Goal: Find specific page/section: Find specific page/section

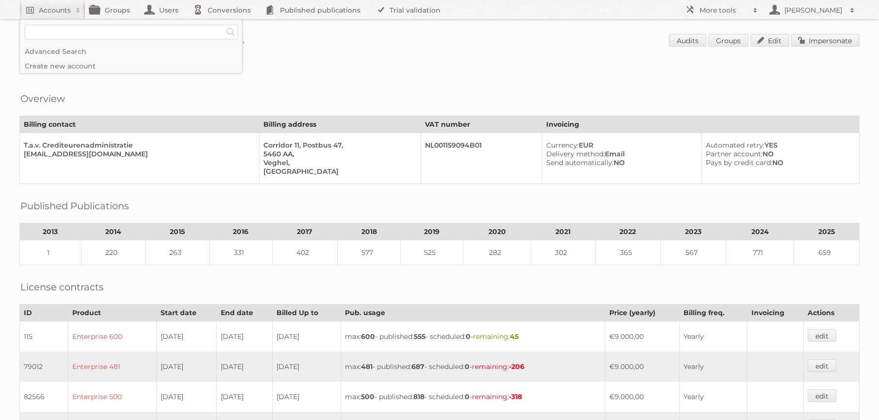
scroll to position [208, 0]
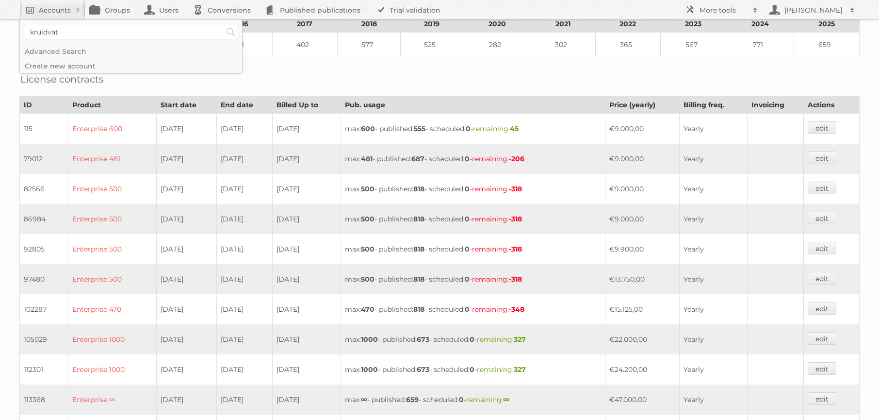
type input"] "kruidvat"
click at [224, 25] on input "Search" at bounding box center [231, 32] width 15 height 15
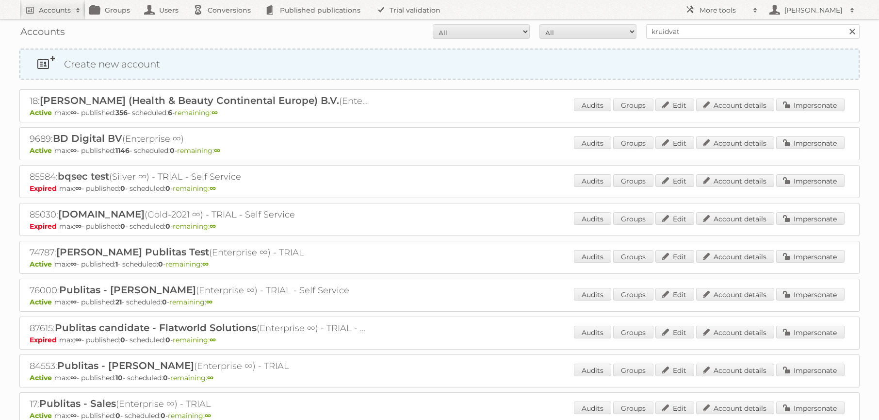
click at [749, 79] on div "Create new account 18: [PERSON_NAME] (Health & Beauty Continental Europe) B.V. …" at bounding box center [439, 313] width 841 height 529
click at [726, 82] on div "Create new account 18: [PERSON_NAME] (Health & Beauty Continental Europe) B.V. …" at bounding box center [439, 313] width 841 height 529
drag, startPoint x: 721, startPoint y: 96, endPoint x: 726, endPoint y: 80, distance: 16.1
click at [726, 80] on div "Create new account 18: [PERSON_NAME] (Health & Beauty Continental Europe) B.V. …" at bounding box center [439, 313] width 841 height 529
click at [725, 95] on div "18: [PERSON_NAME] (Health & Beauty Continental Europe) B.V. (Enterprise ∞) Acti…" at bounding box center [439, 105] width 841 height 33
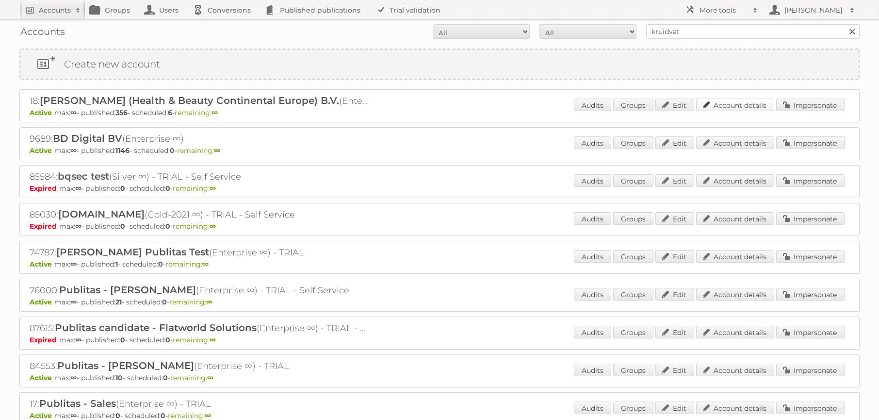
click at [724, 108] on link "Account details" at bounding box center [735, 105] width 78 height 13
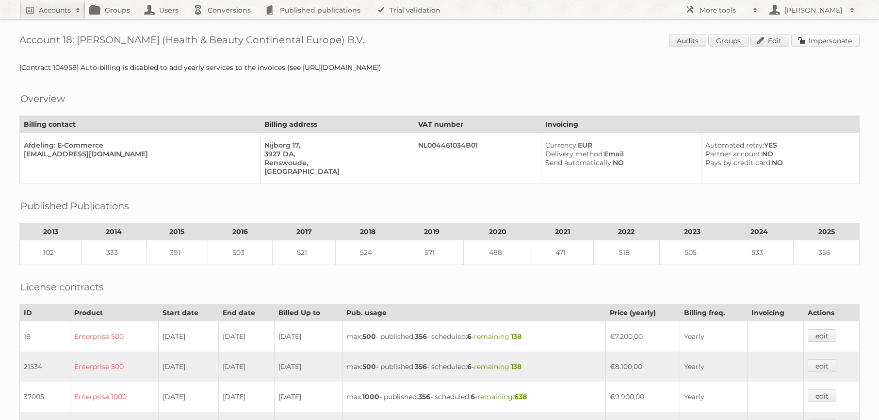
click at [805, 36] on link "Impersonate" at bounding box center [826, 40] width 68 height 13
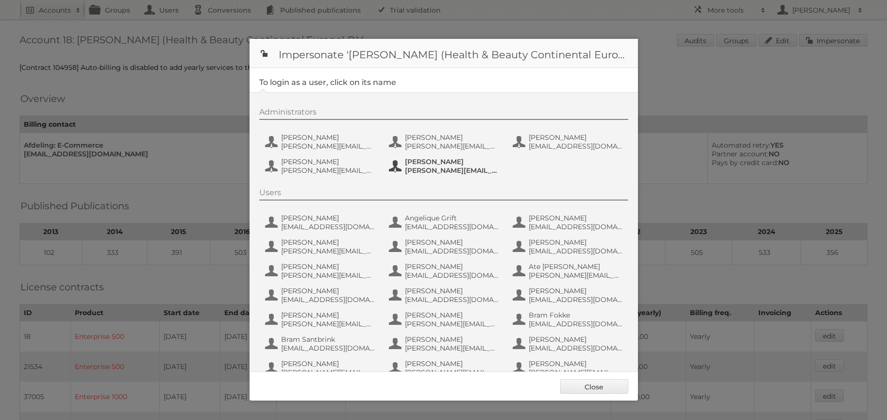
click at [423, 162] on span "Sophie Betcke" at bounding box center [452, 161] width 94 height 9
